Goal: Check status

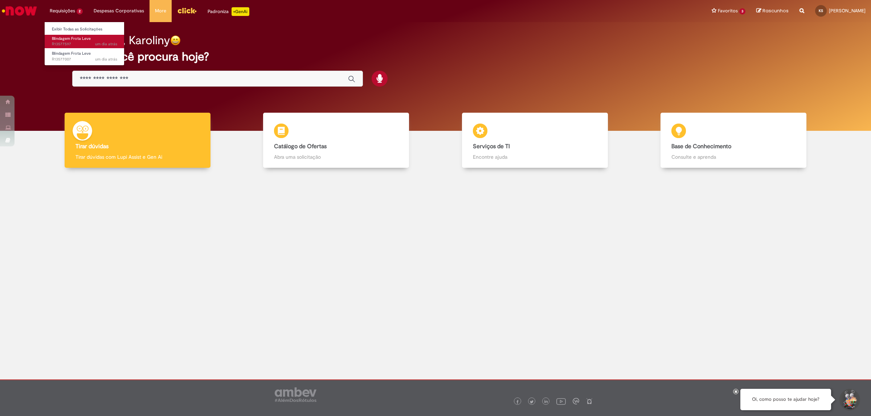
click at [82, 42] on span "um dia atrás um dia atrás R13577597" at bounding box center [84, 44] width 65 height 6
click at [92, 40] on link "Blindagem Frota Leve um dia atrás um dia atrás R13577597" at bounding box center [85, 41] width 80 height 13
